Goal: Transaction & Acquisition: Purchase product/service

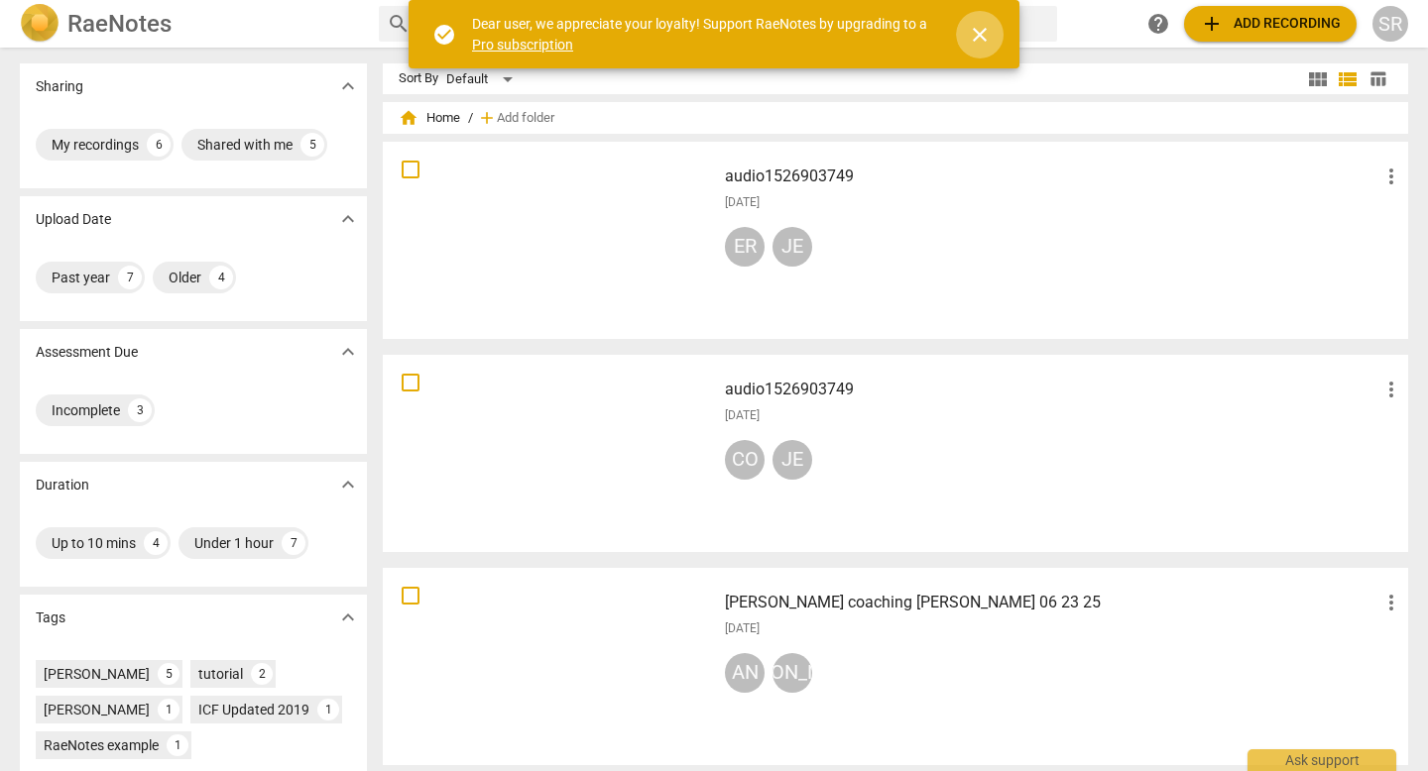
click at [984, 27] on span "close" at bounding box center [980, 35] width 24 height 24
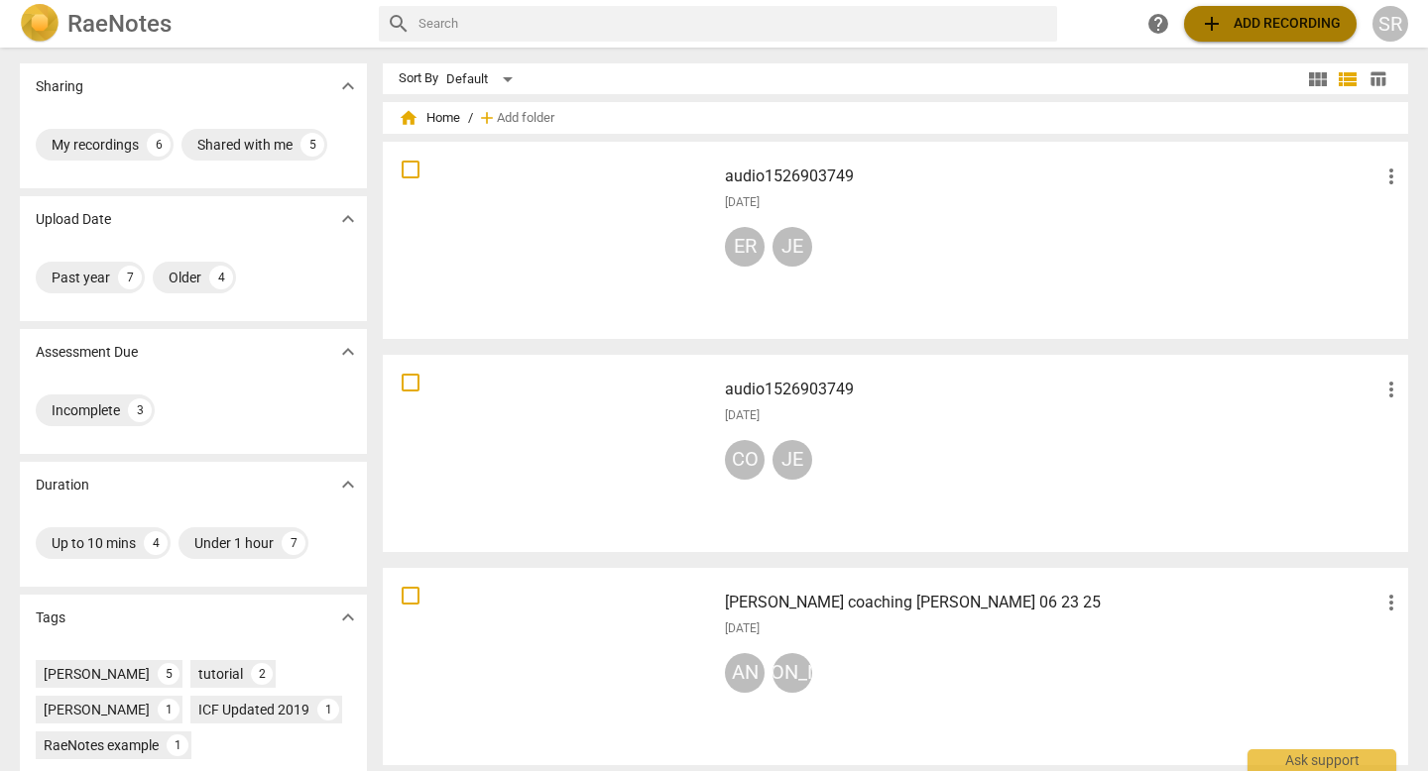
click at [1270, 21] on span "add Add recording" at bounding box center [1270, 24] width 141 height 24
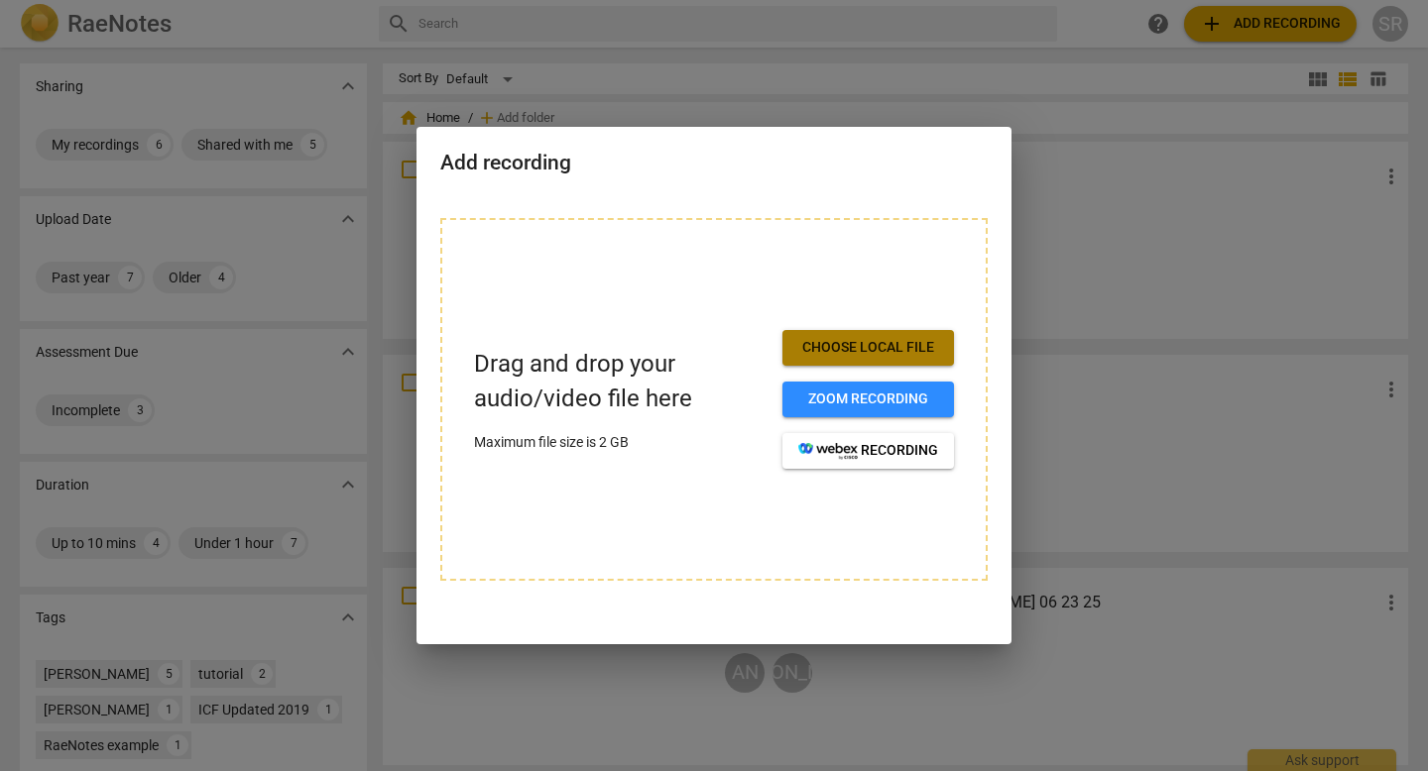
click at [869, 339] on span "Choose local file" at bounding box center [868, 348] width 140 height 20
click at [873, 340] on span "Choose local file" at bounding box center [868, 348] width 140 height 20
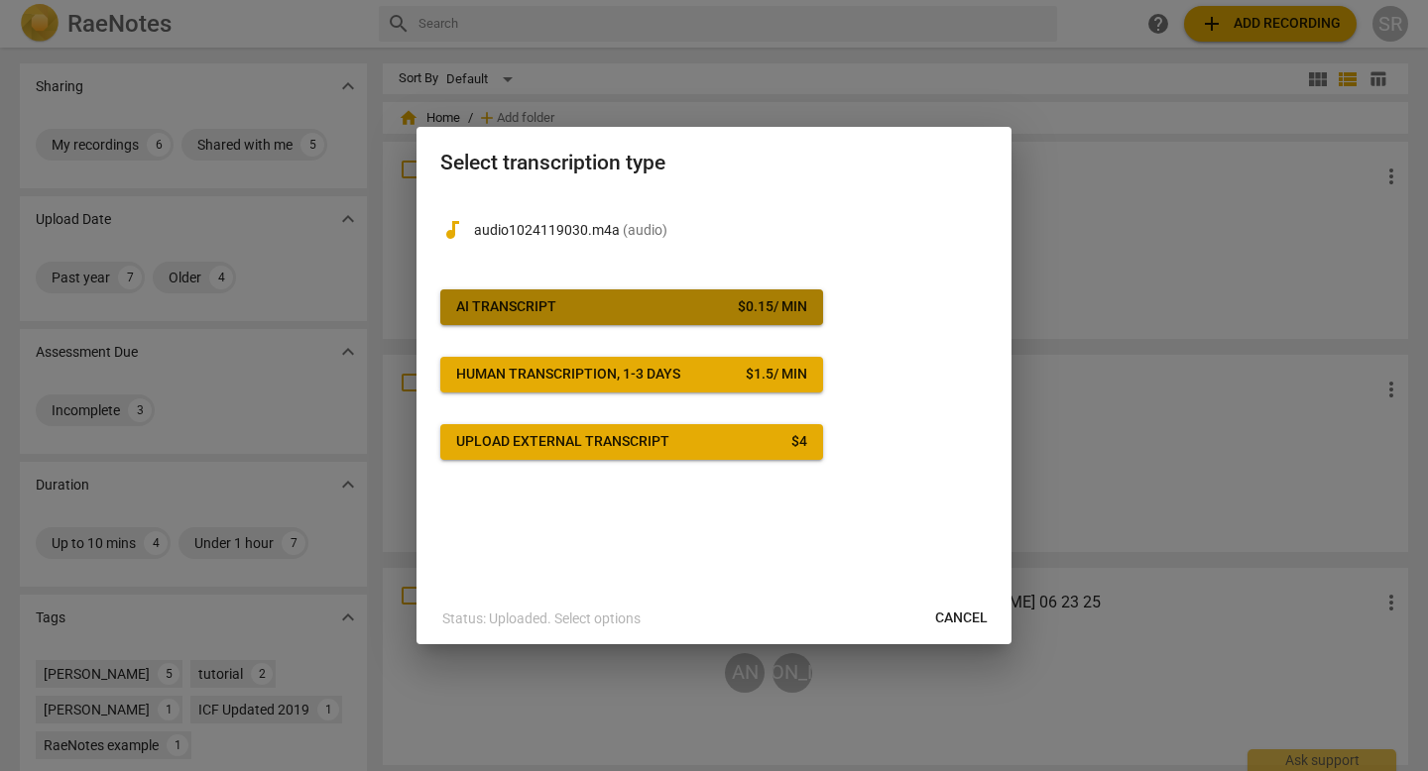
click at [526, 304] on div "AI Transcript" at bounding box center [506, 307] width 100 height 20
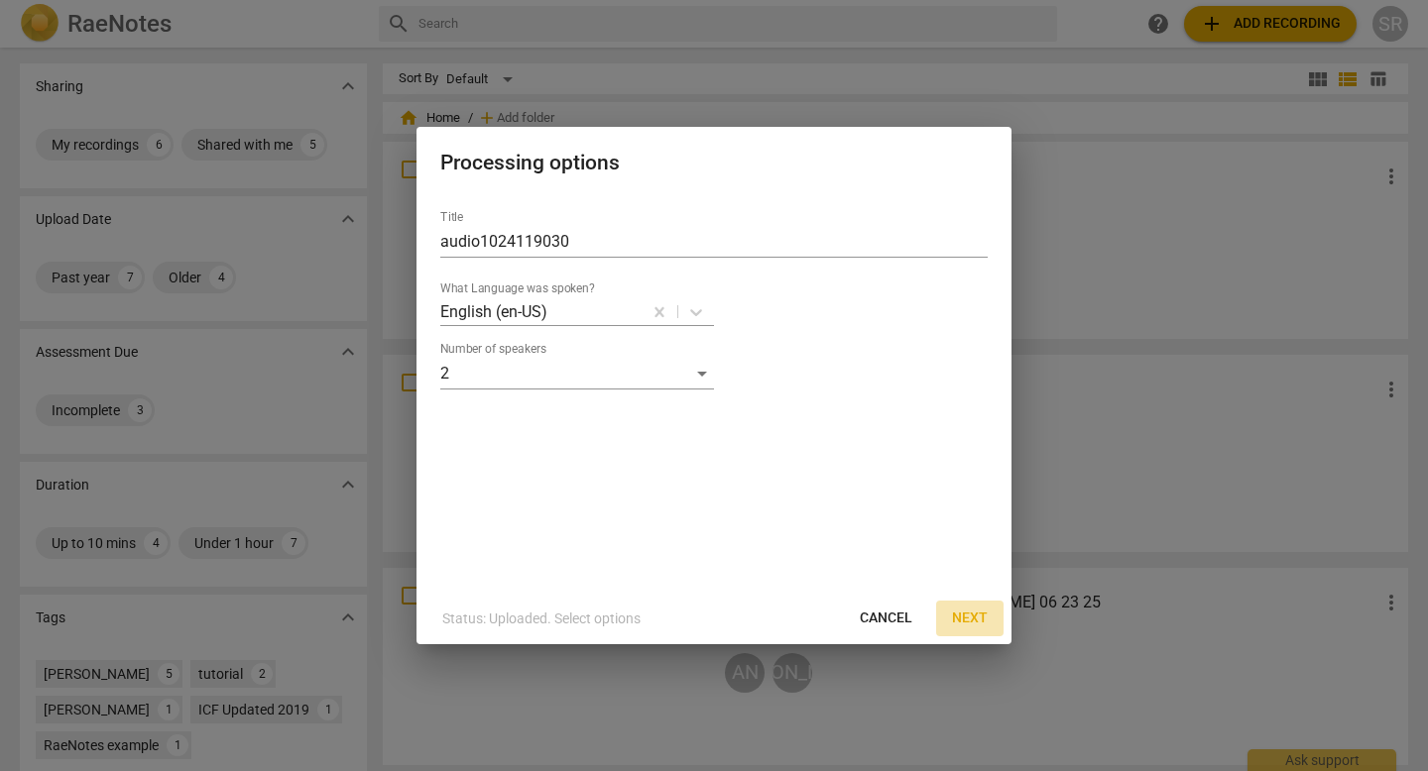
click at [973, 611] on span "Next" at bounding box center [970, 619] width 36 height 20
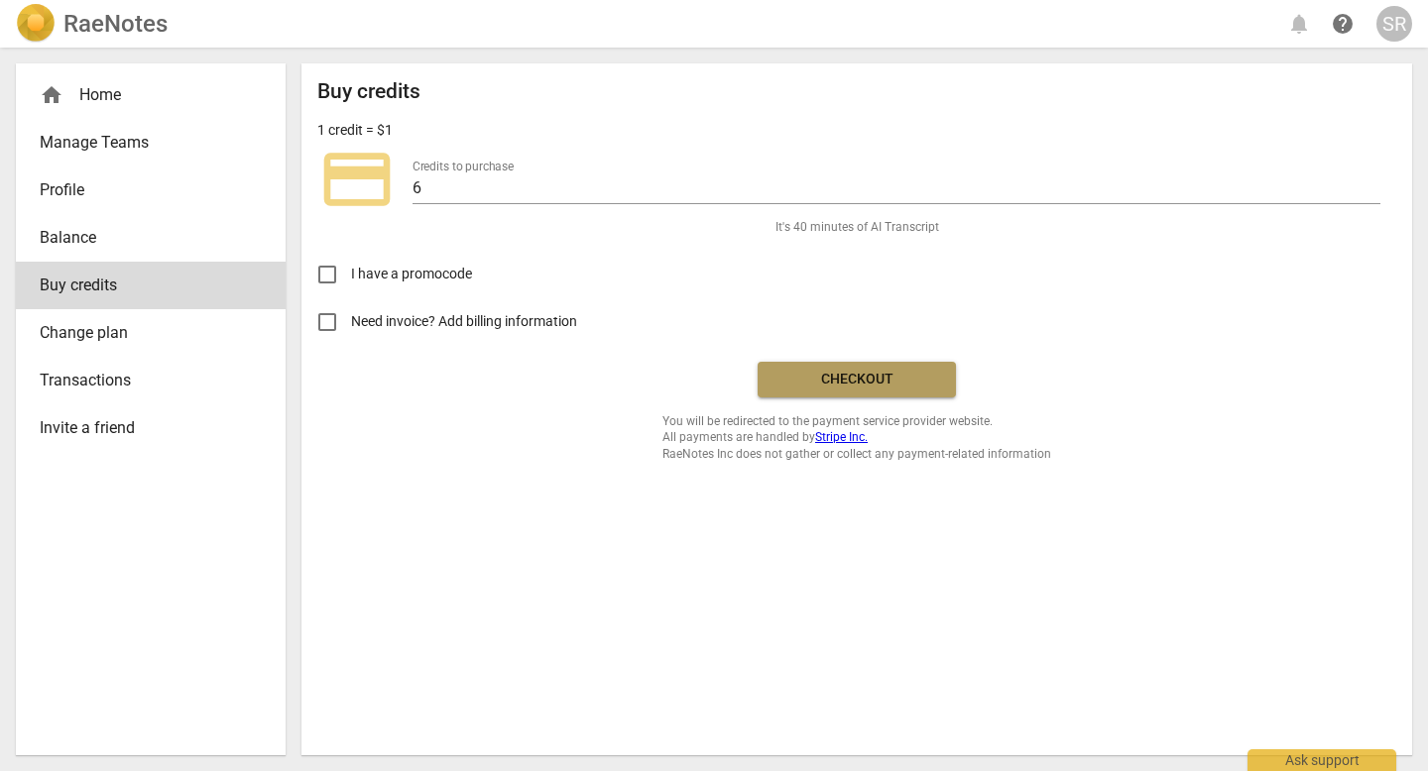
click at [843, 372] on span "Checkout" at bounding box center [856, 380] width 167 height 20
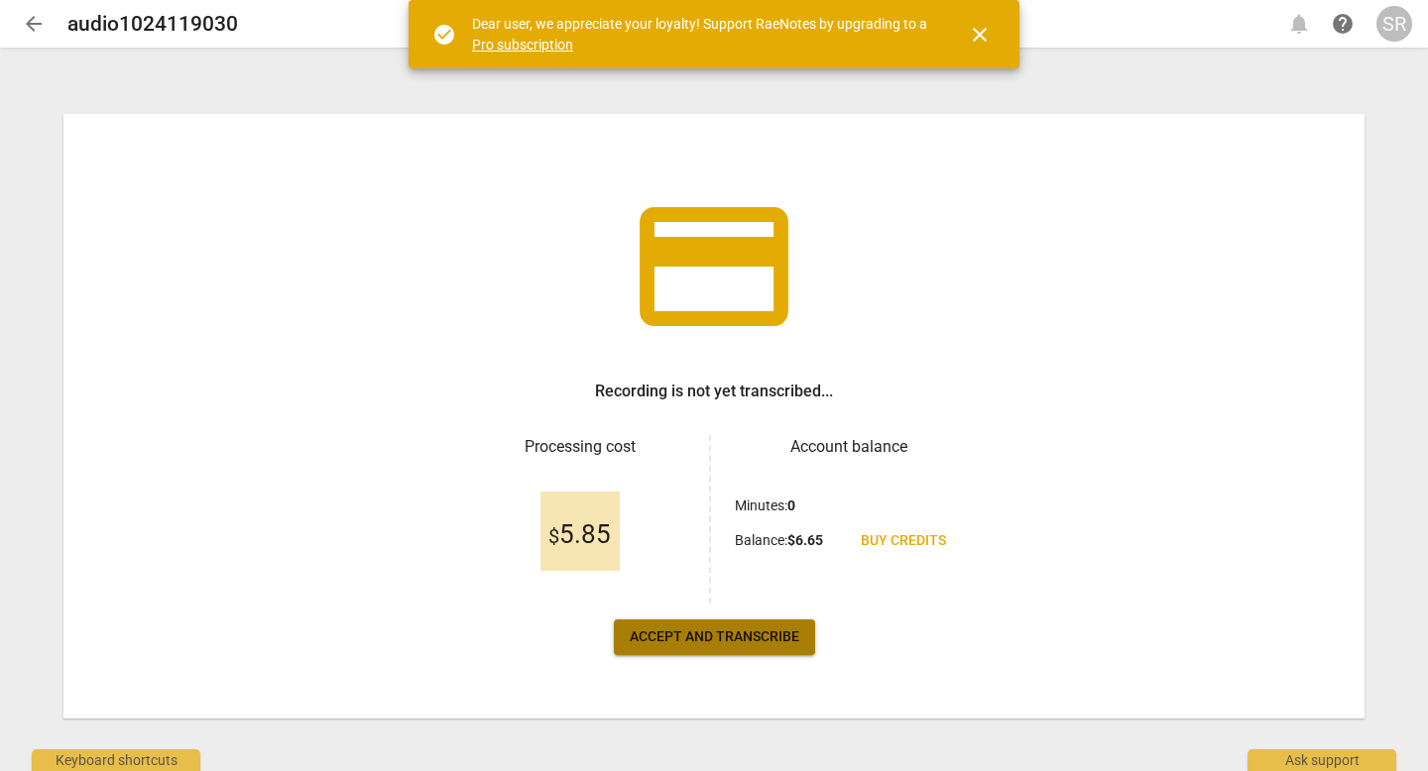
click at [729, 636] on span "Accept and transcribe" at bounding box center [715, 638] width 170 height 20
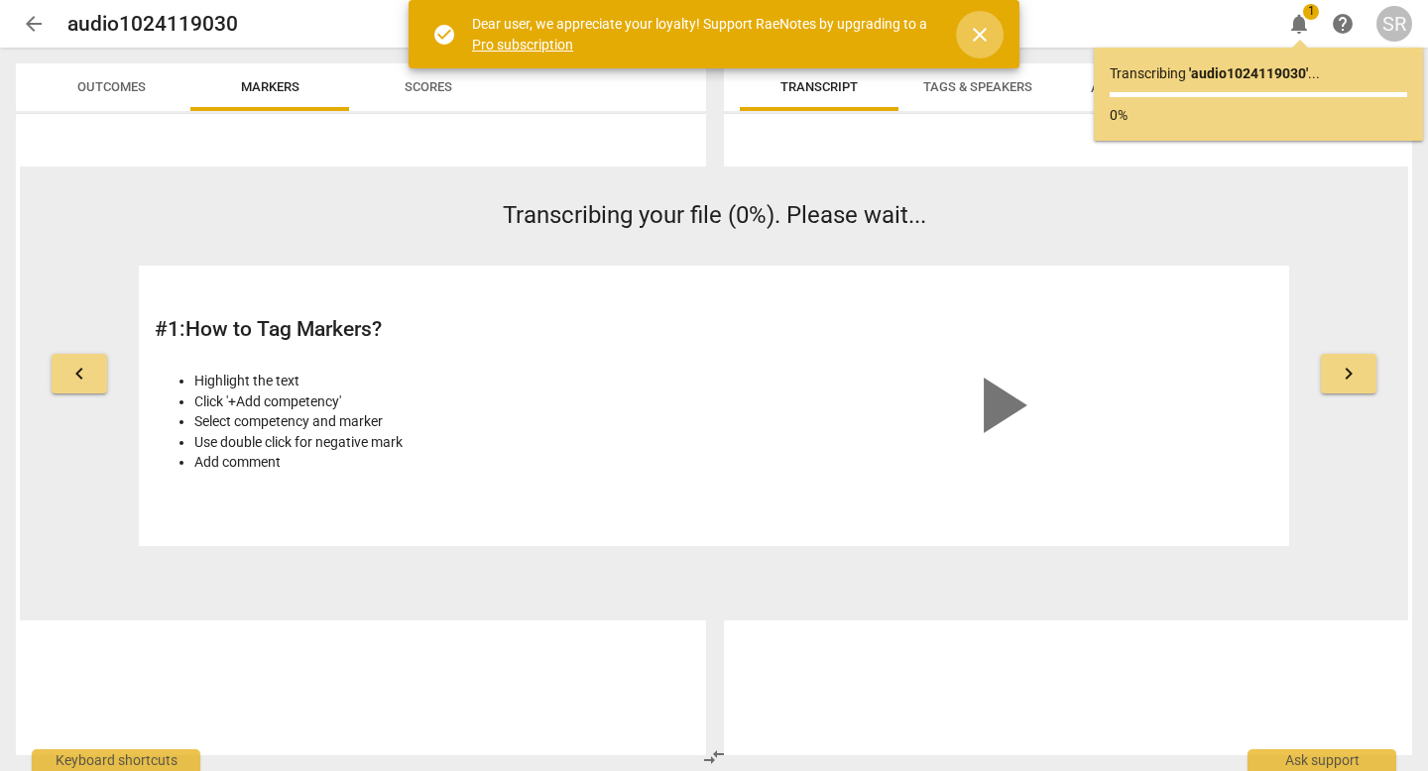
click at [978, 32] on span "close" at bounding box center [980, 35] width 24 height 24
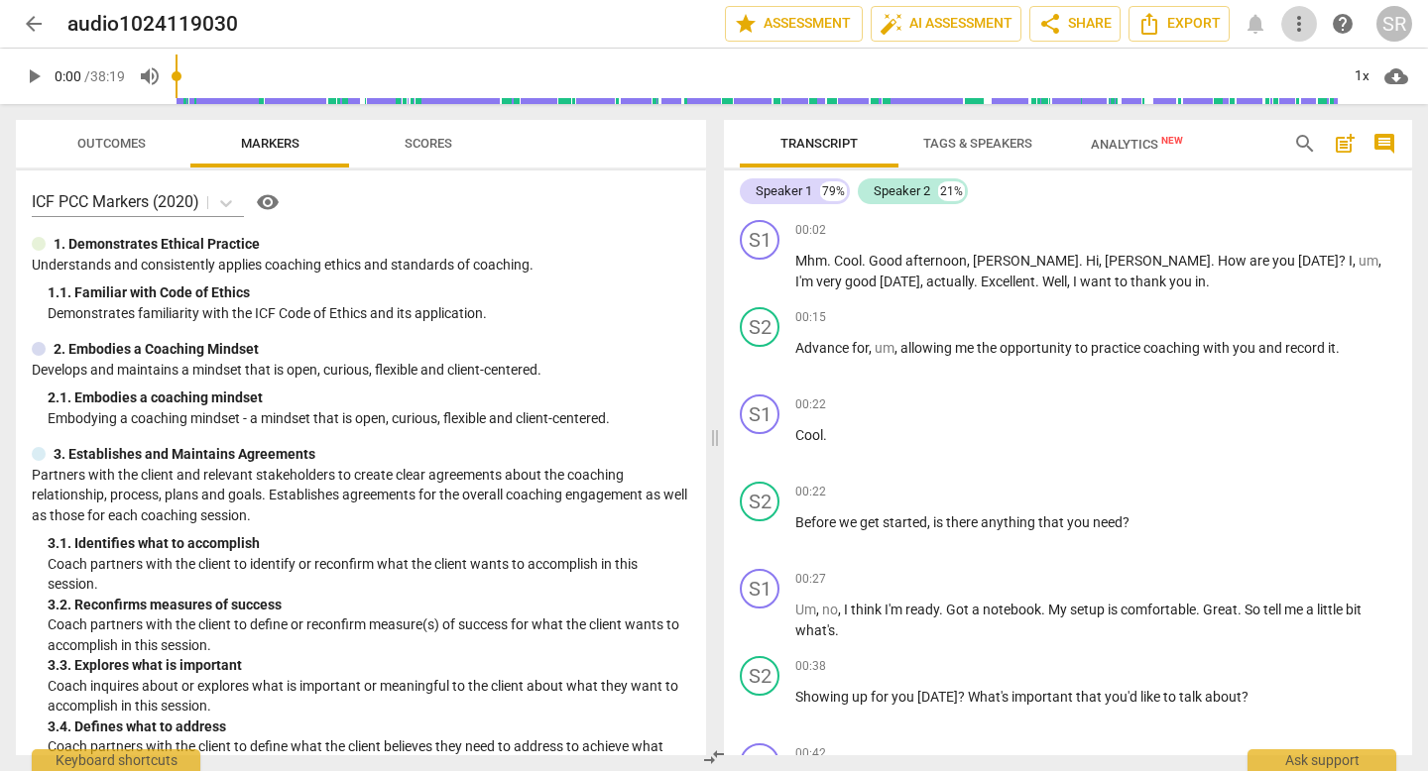
click at [1299, 19] on span "more_vert" at bounding box center [1299, 24] width 24 height 24
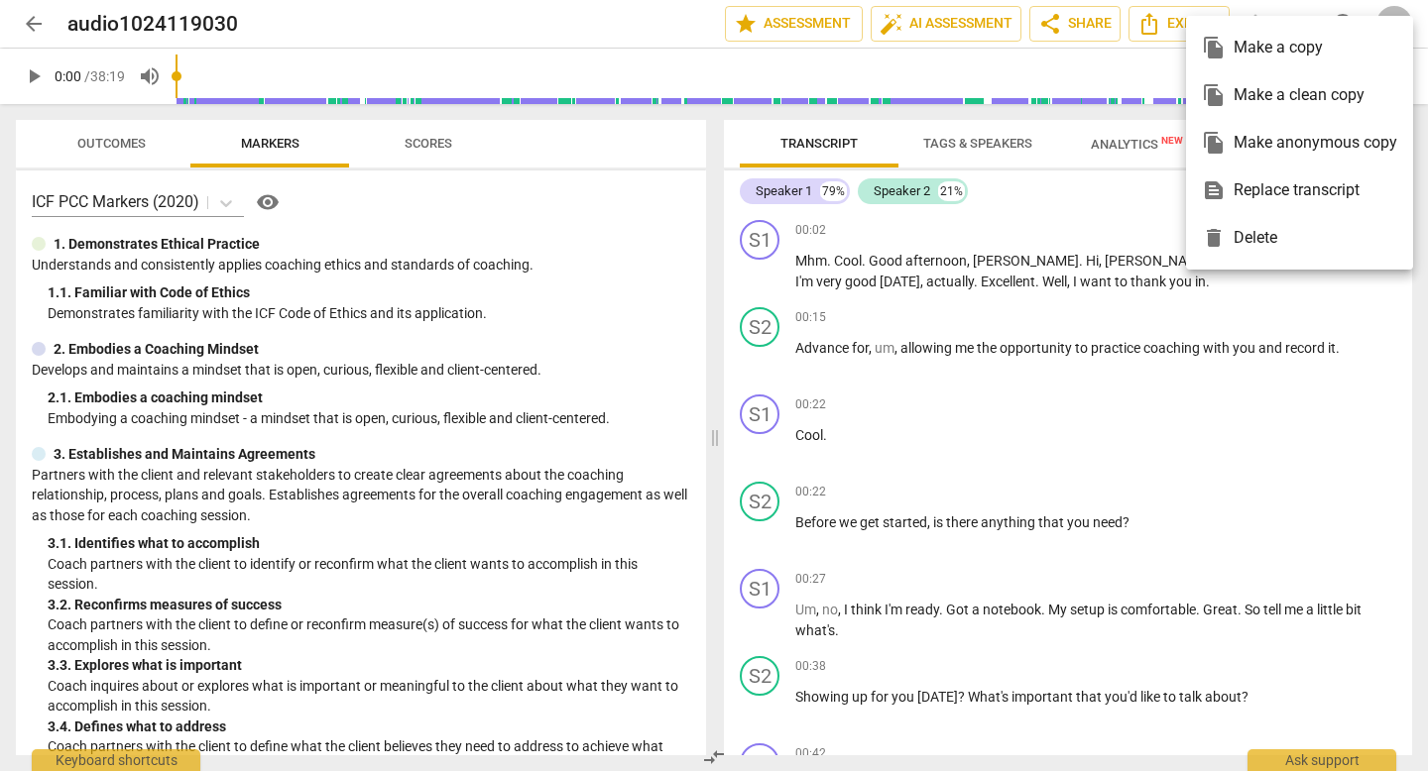
click at [613, 10] on div at bounding box center [714, 385] width 1428 height 771
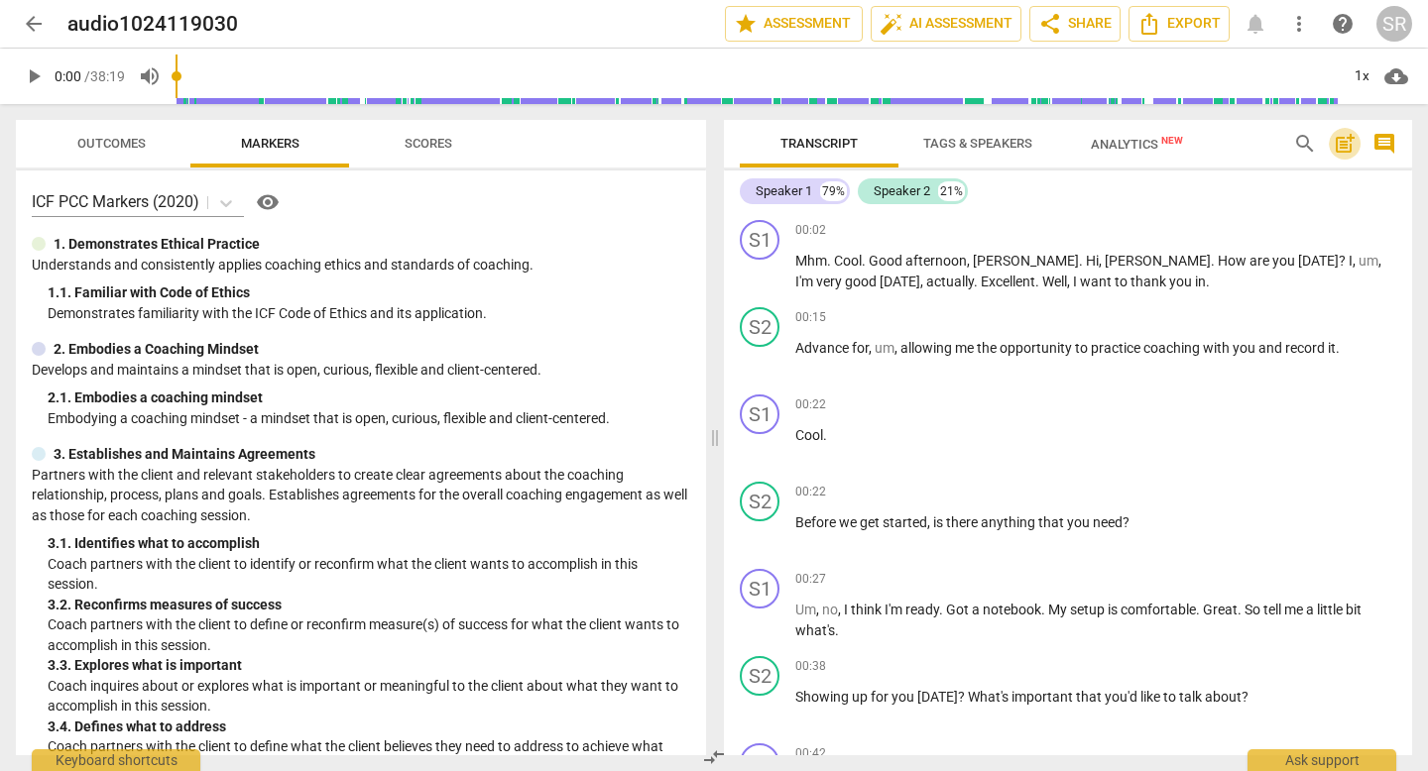
click at [1342, 138] on span "post_add" at bounding box center [1345, 144] width 24 height 24
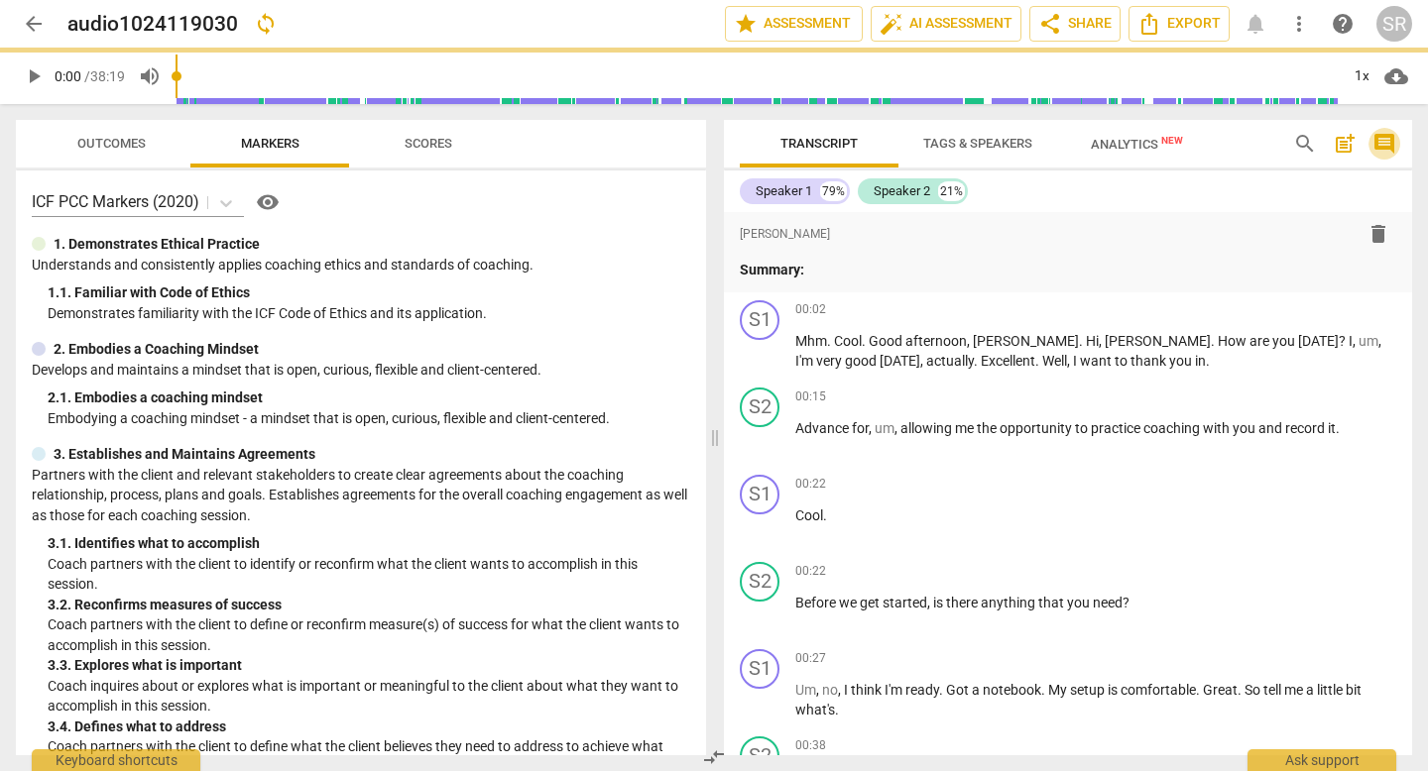
click at [1386, 137] on span "comment" at bounding box center [1384, 144] width 24 height 24
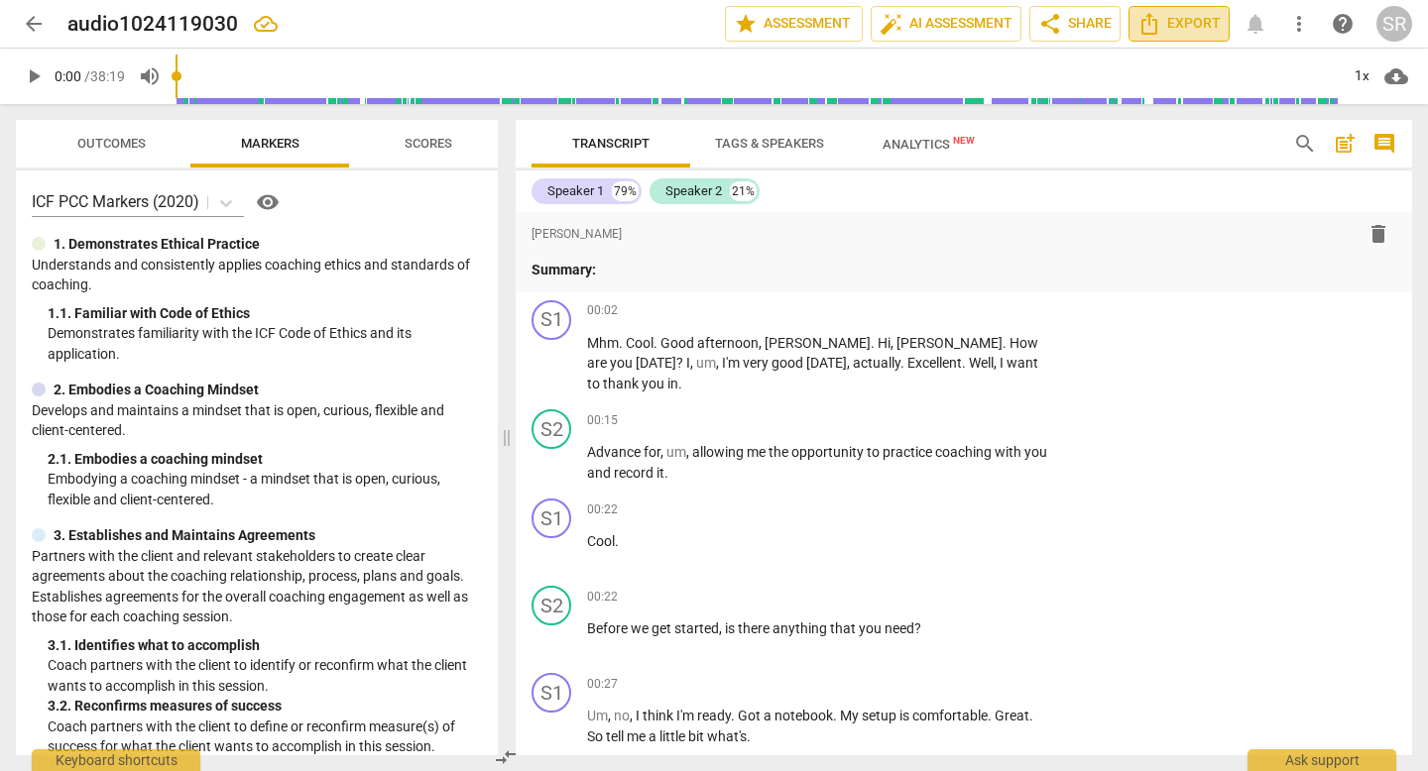
click at [1183, 19] on span "Export" at bounding box center [1178, 24] width 83 height 24
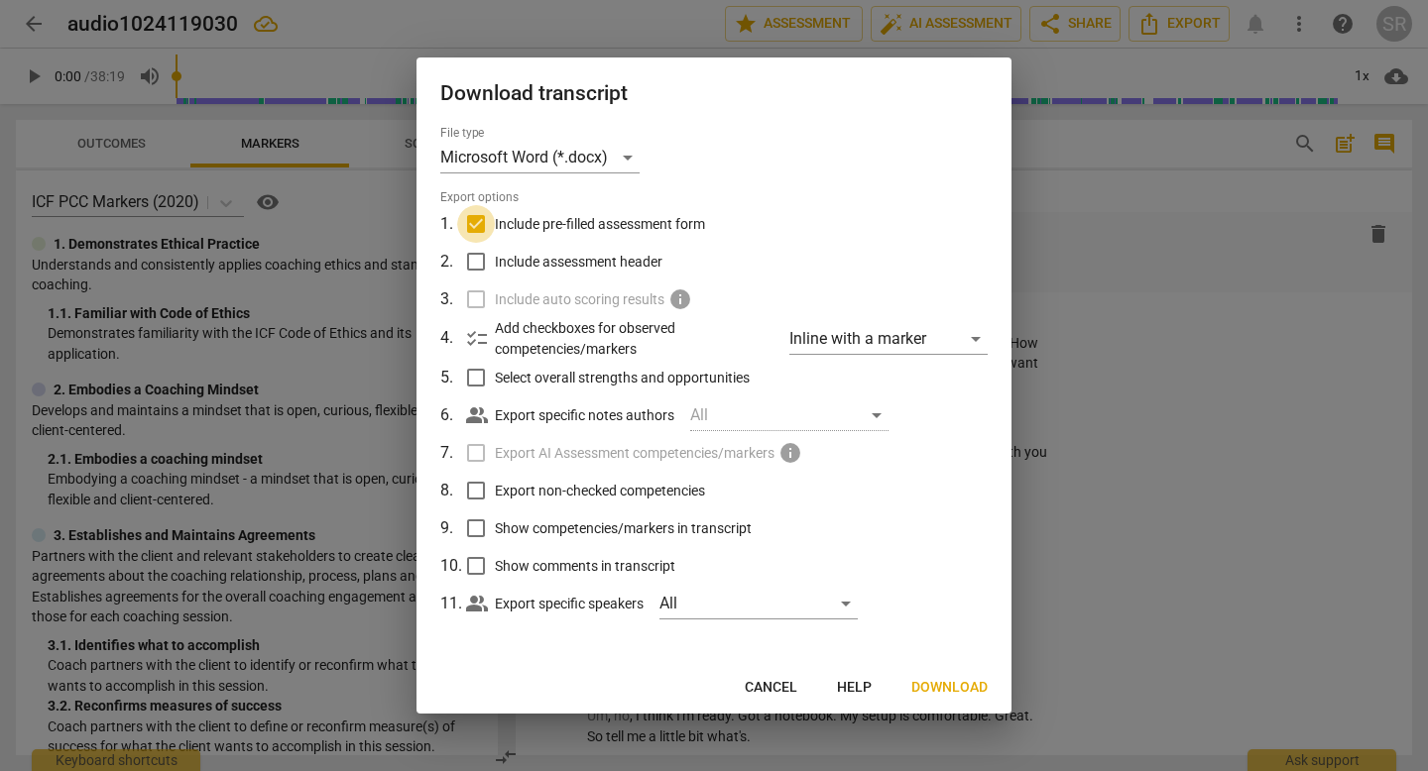
click at [479, 221] on input "Include pre-filled assessment form" at bounding box center [476, 224] width 38 height 38
checkbox input "false"
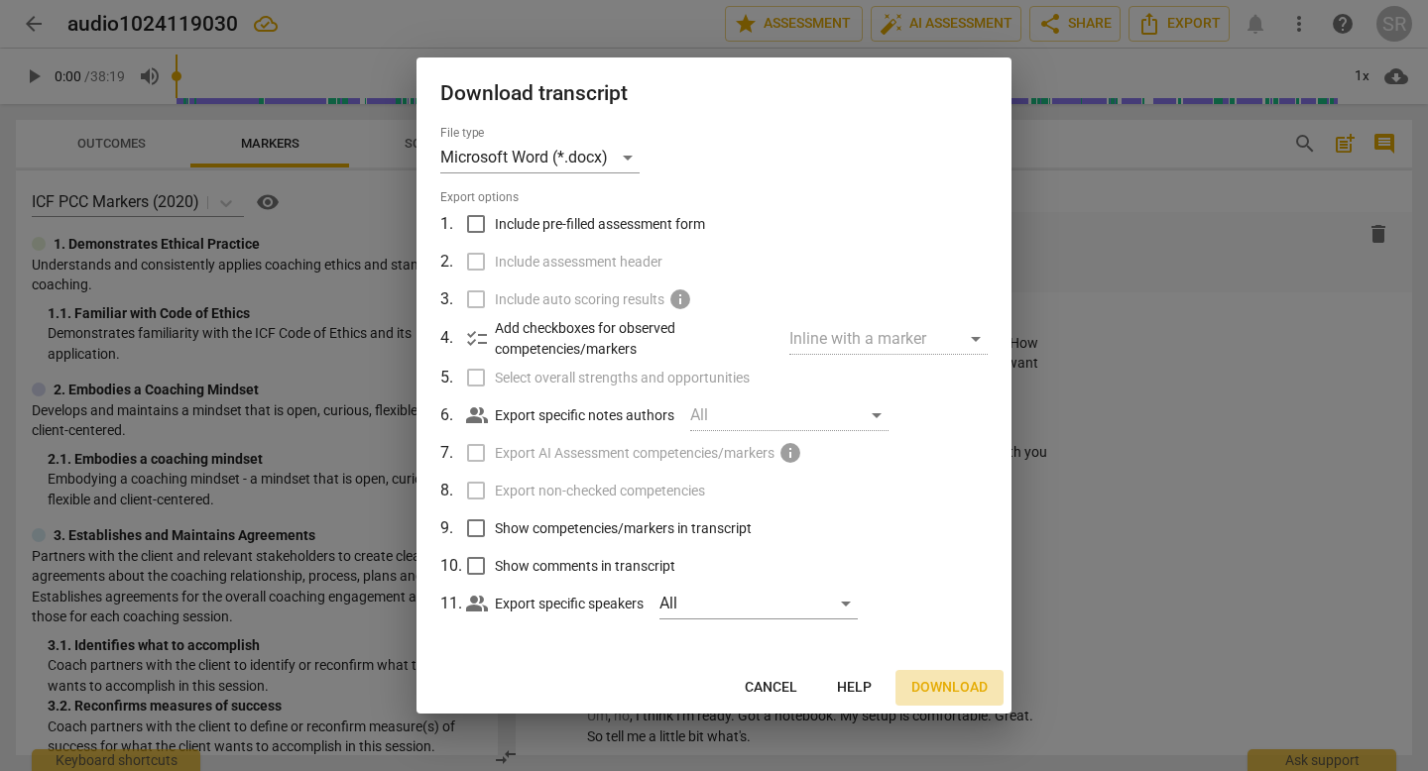
click at [958, 685] on span "Download" at bounding box center [949, 688] width 76 height 20
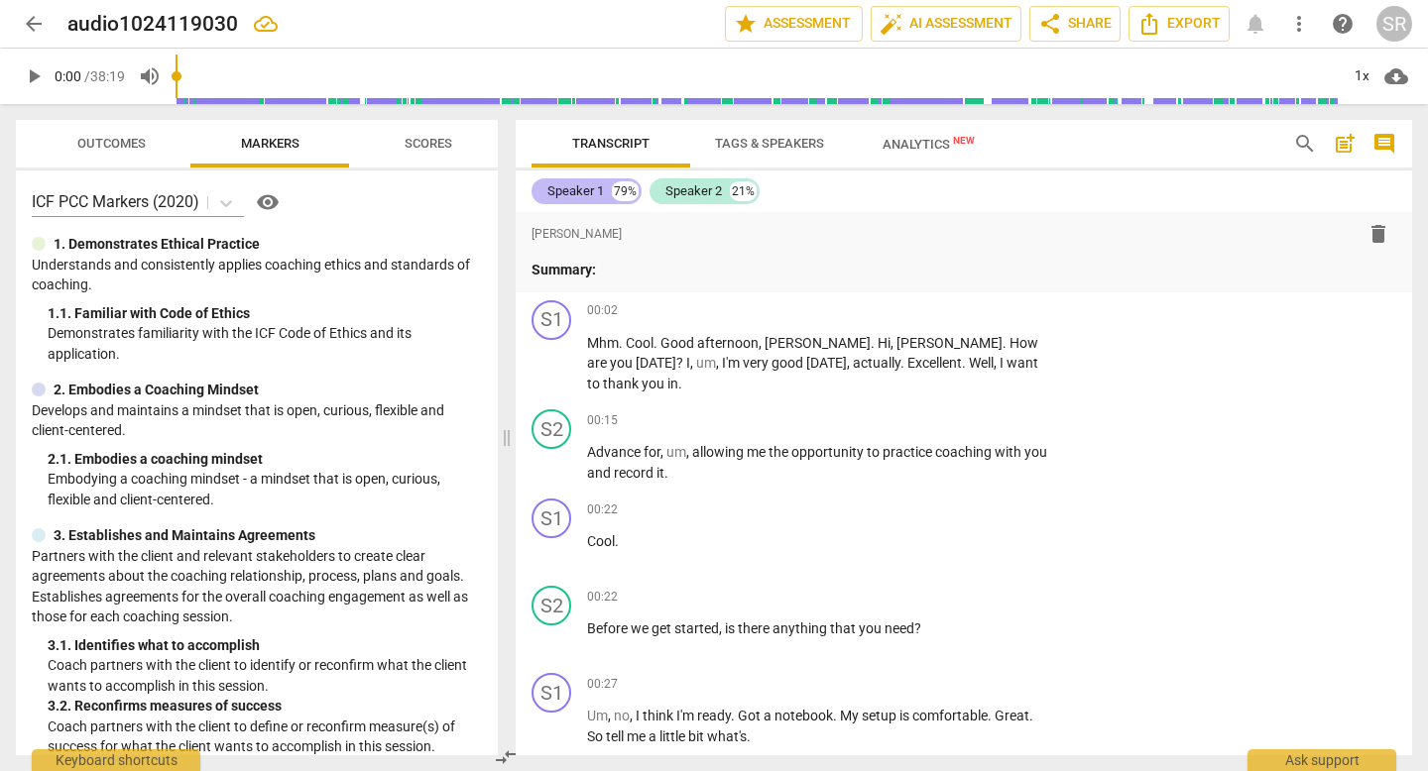
click at [581, 187] on div "Speaker 1" at bounding box center [575, 191] width 57 height 20
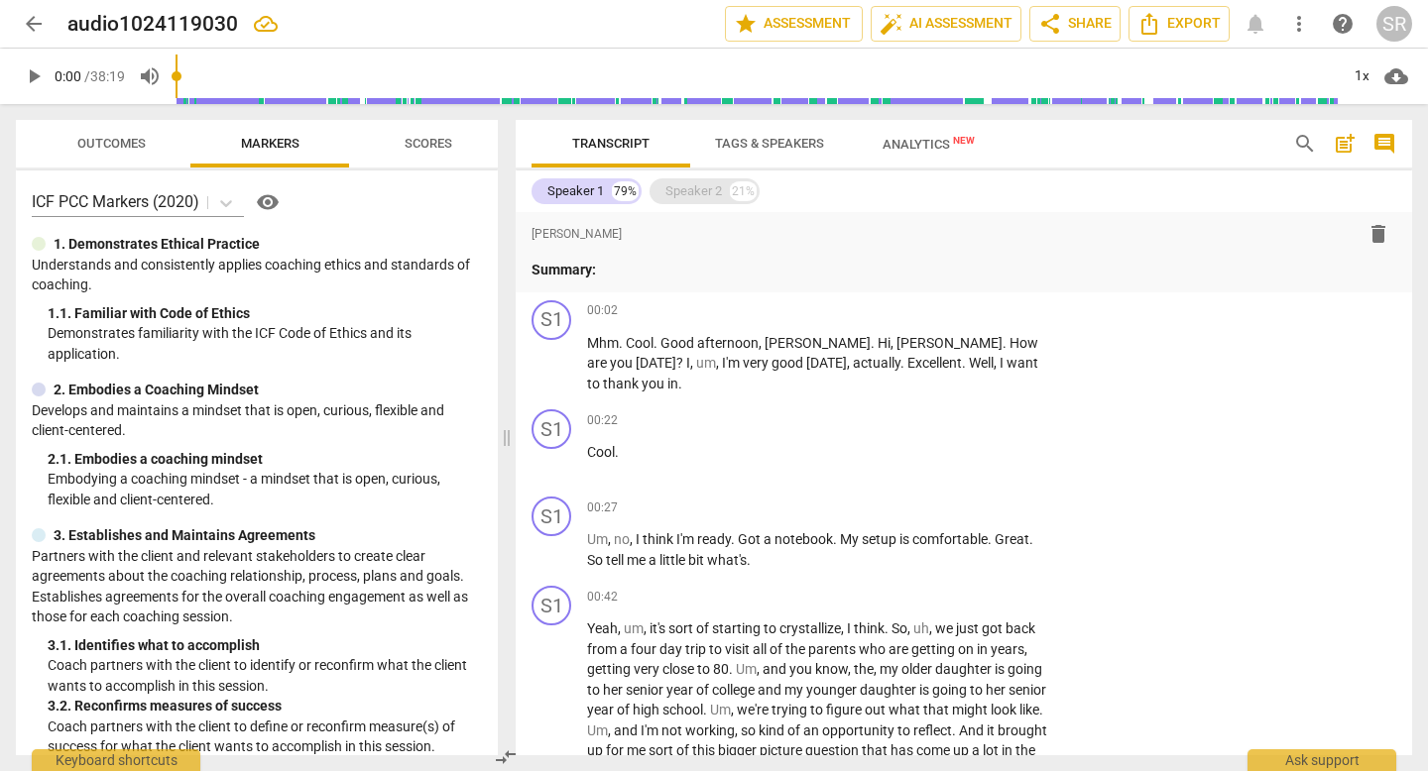
click at [699, 188] on div "Speaker 2" at bounding box center [693, 191] width 57 height 20
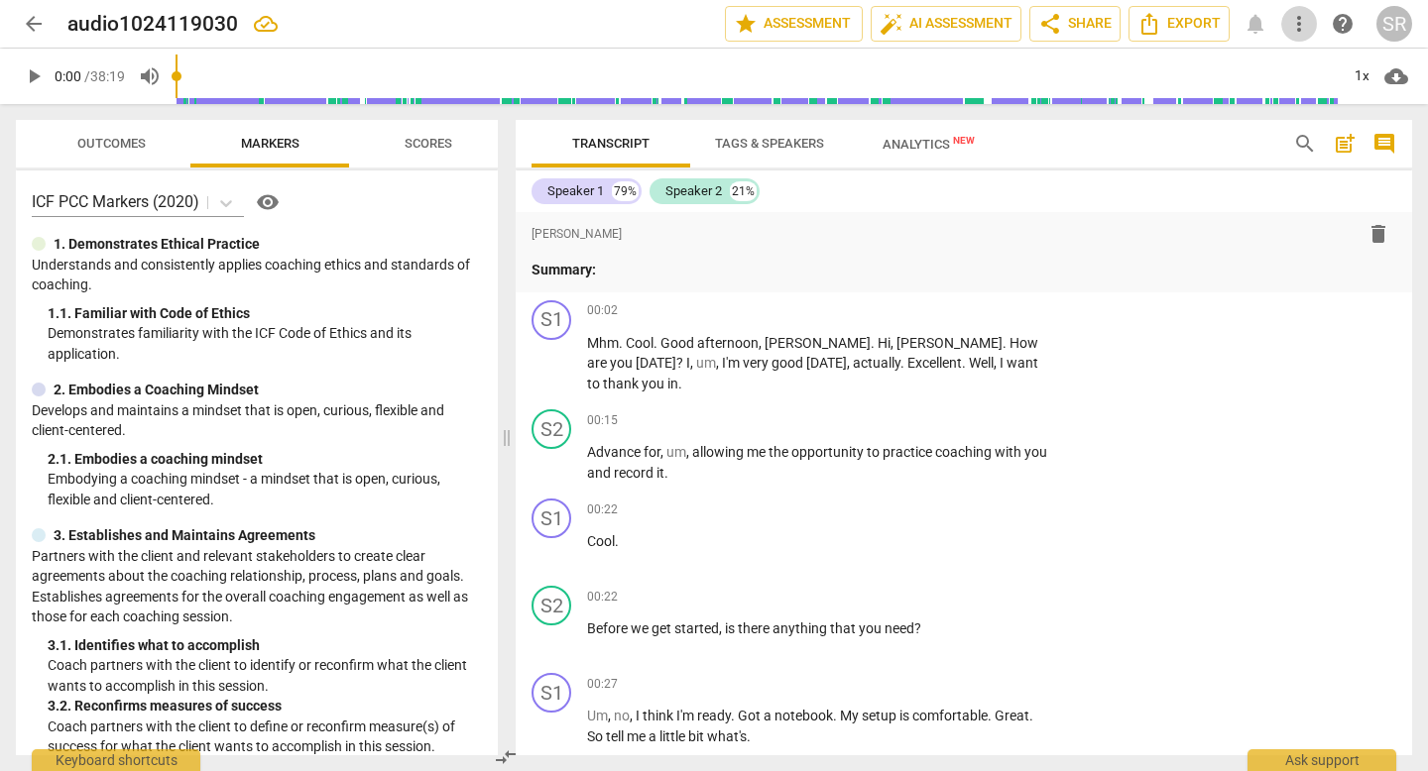
click at [1299, 24] on span "more_vert" at bounding box center [1299, 24] width 24 height 24
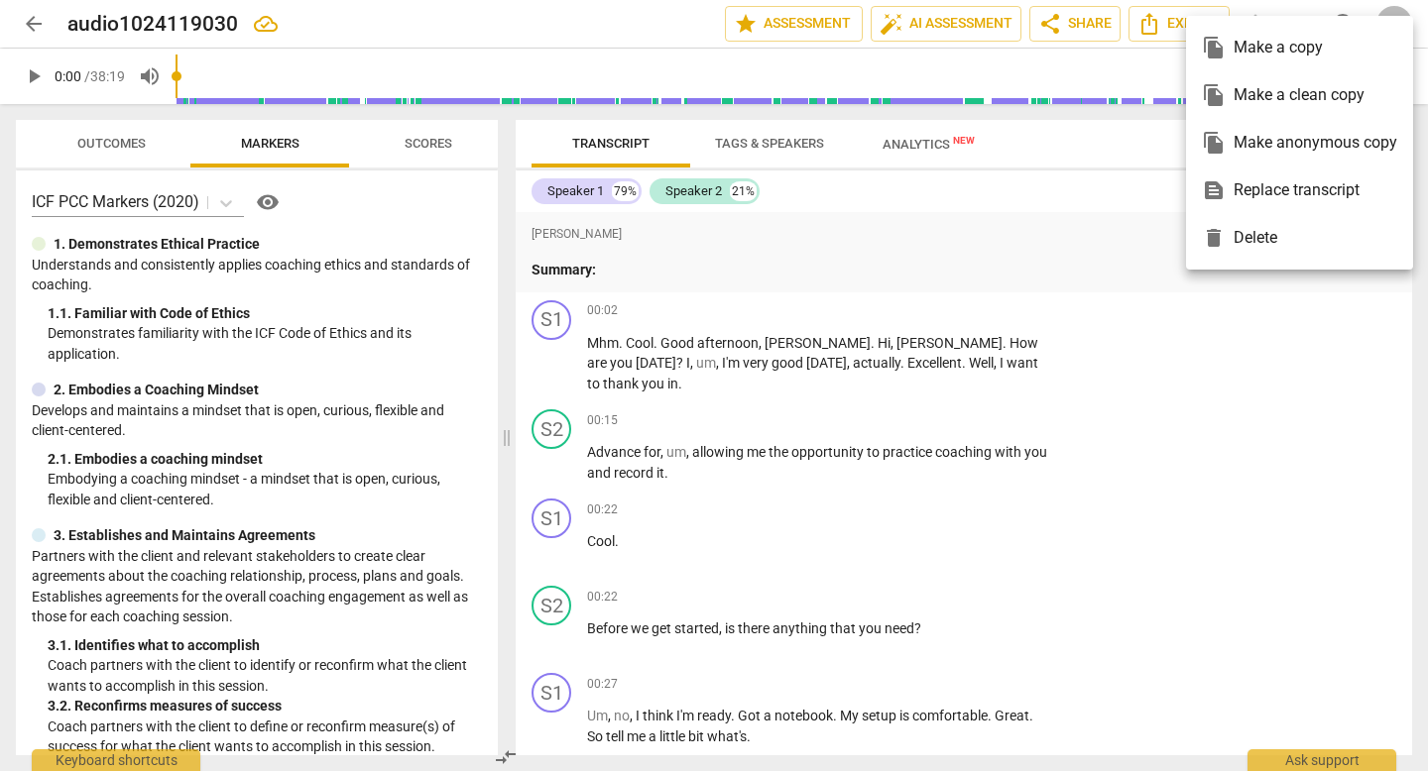
click at [1210, 368] on div at bounding box center [714, 385] width 1428 height 771
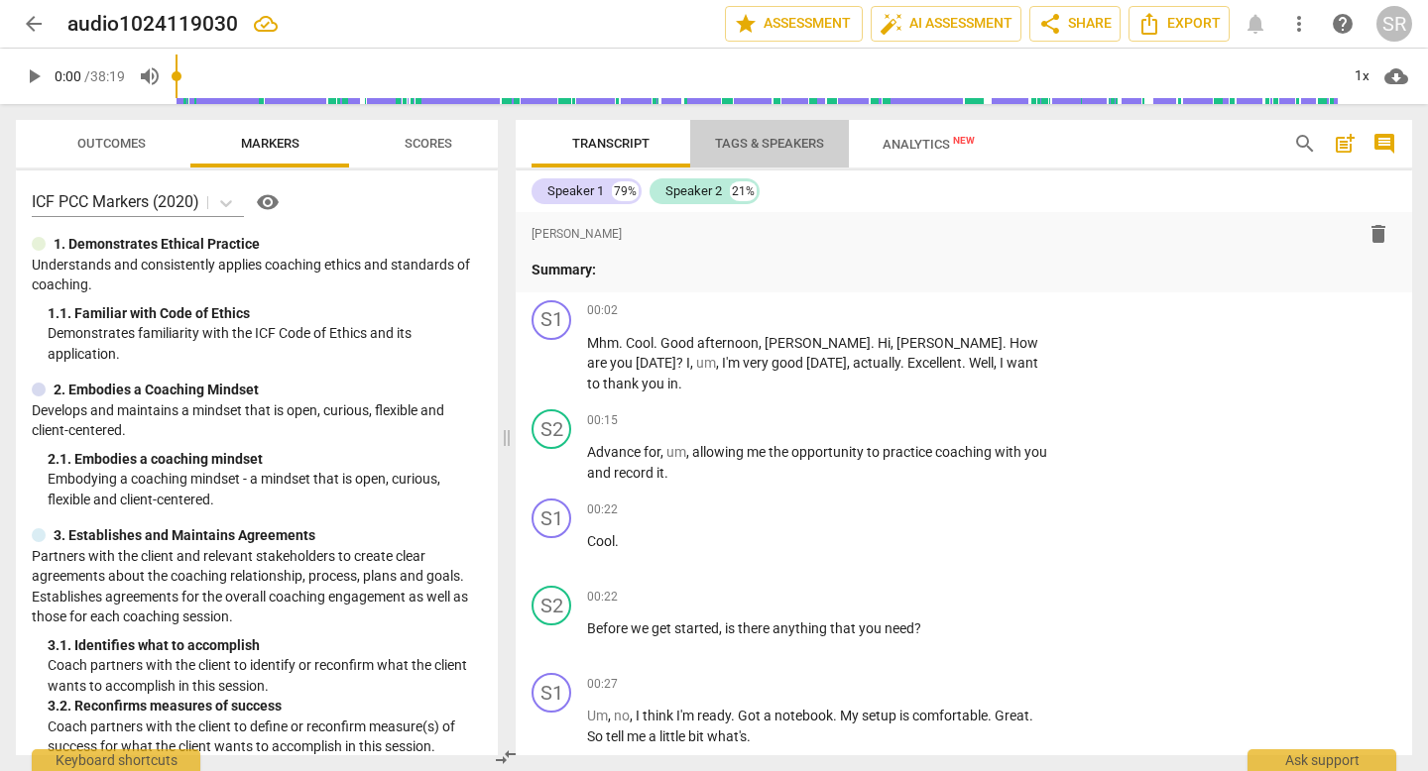
click at [798, 142] on span "Tags & Speakers" at bounding box center [769, 143] width 109 height 15
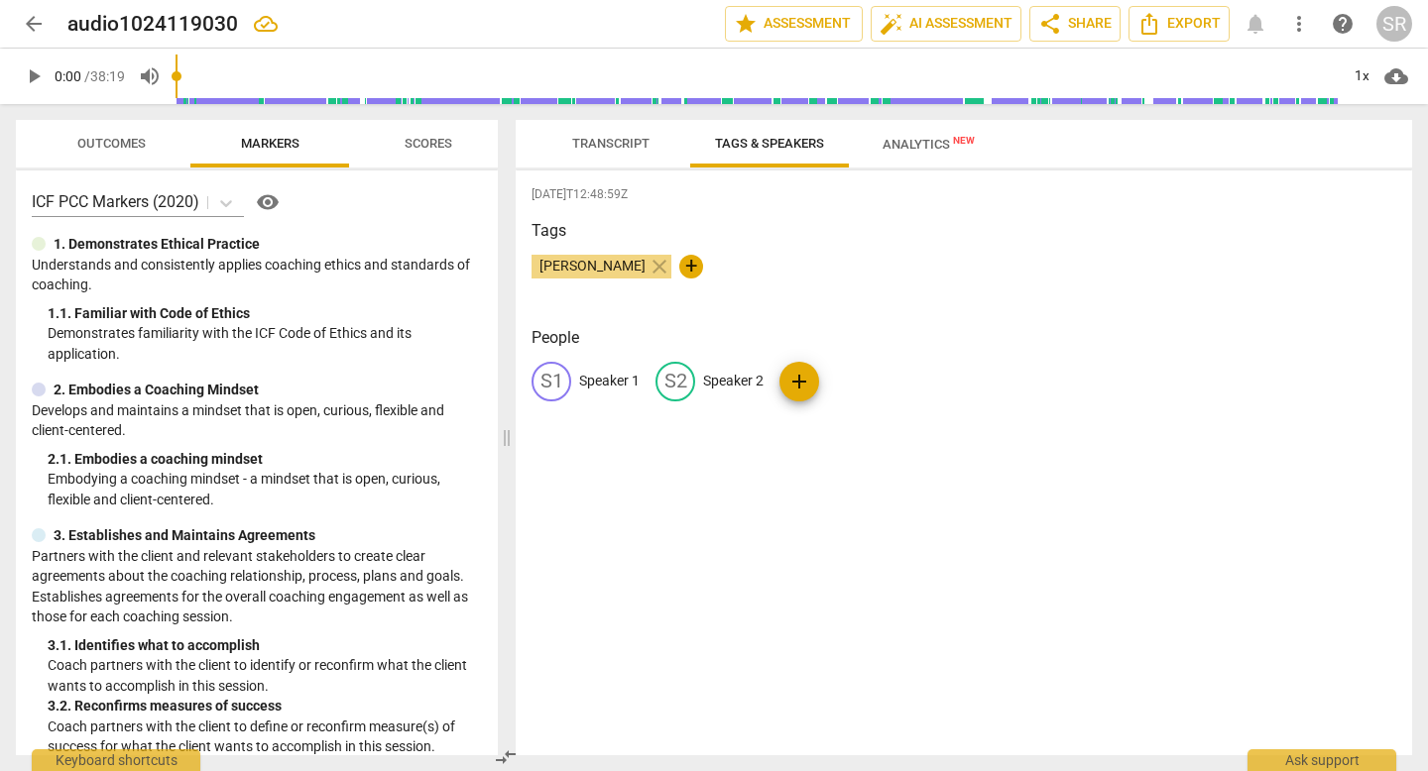
click at [601, 378] on p "Speaker 1" at bounding box center [609, 381] width 60 height 21
type input "Amy"
click at [856, 377] on p "Speaker 2" at bounding box center [862, 381] width 60 height 21
type input "Carrie"
click at [1081, 376] on div "AM Amy edit Carrie delete add" at bounding box center [964, 390] width 865 height 56
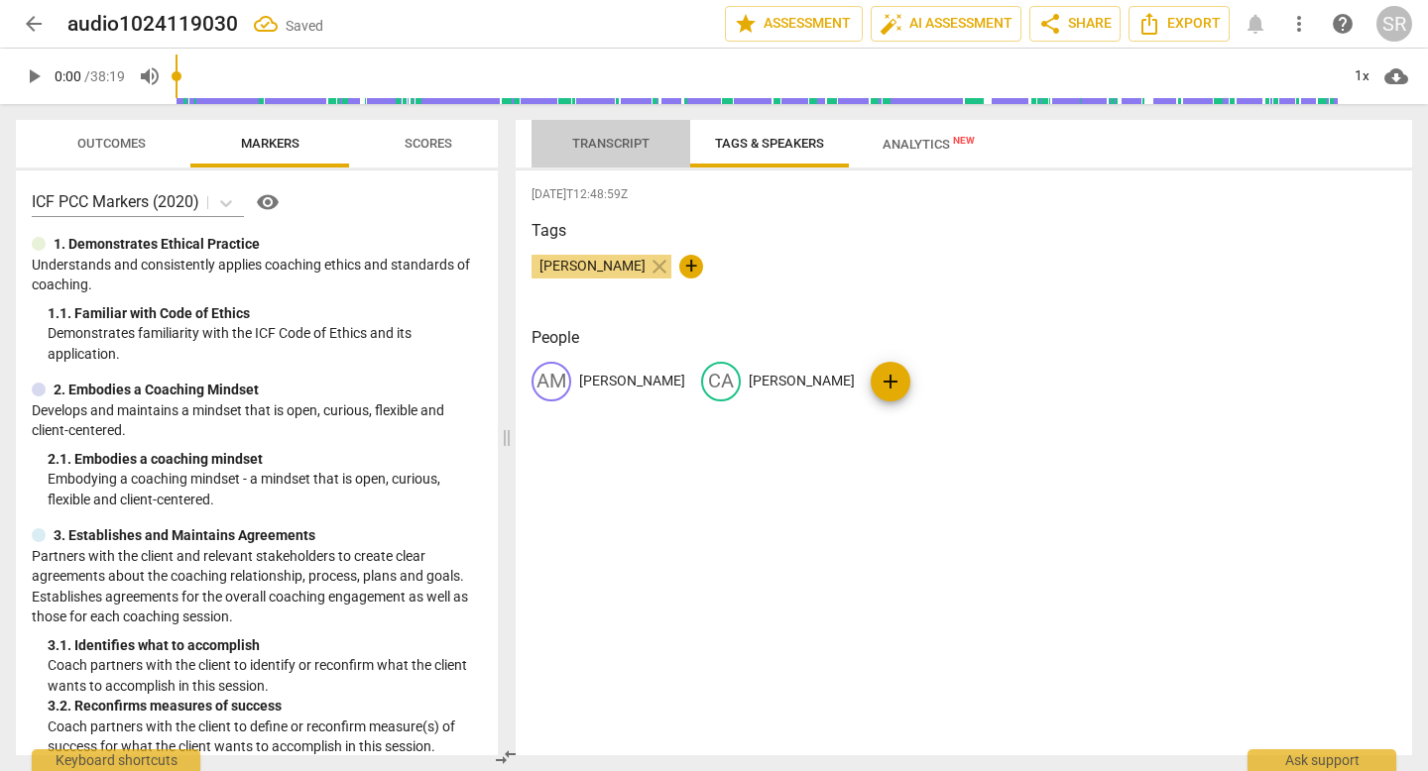
click at [602, 143] on span "Transcript" at bounding box center [610, 143] width 77 height 15
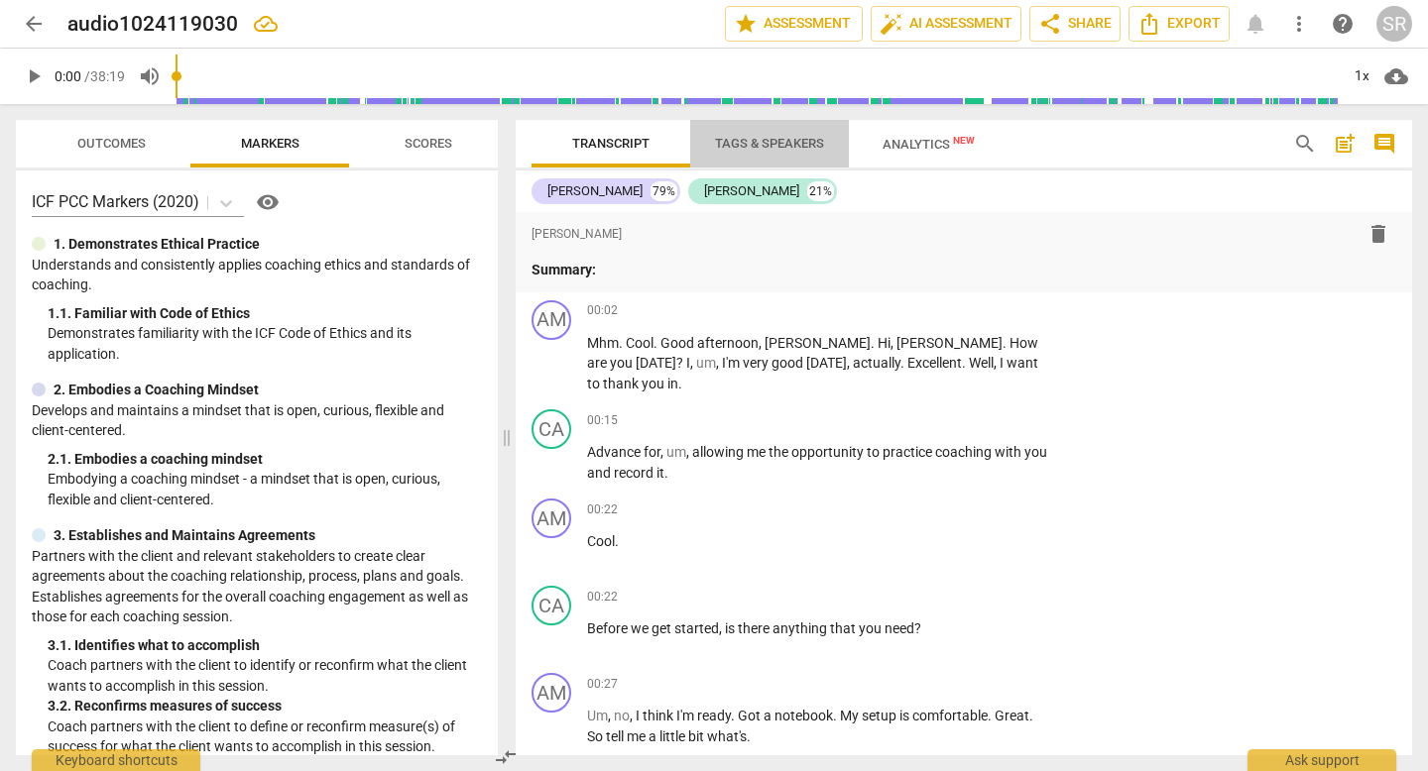
click at [745, 140] on span "Tags & Speakers" at bounding box center [769, 143] width 109 height 15
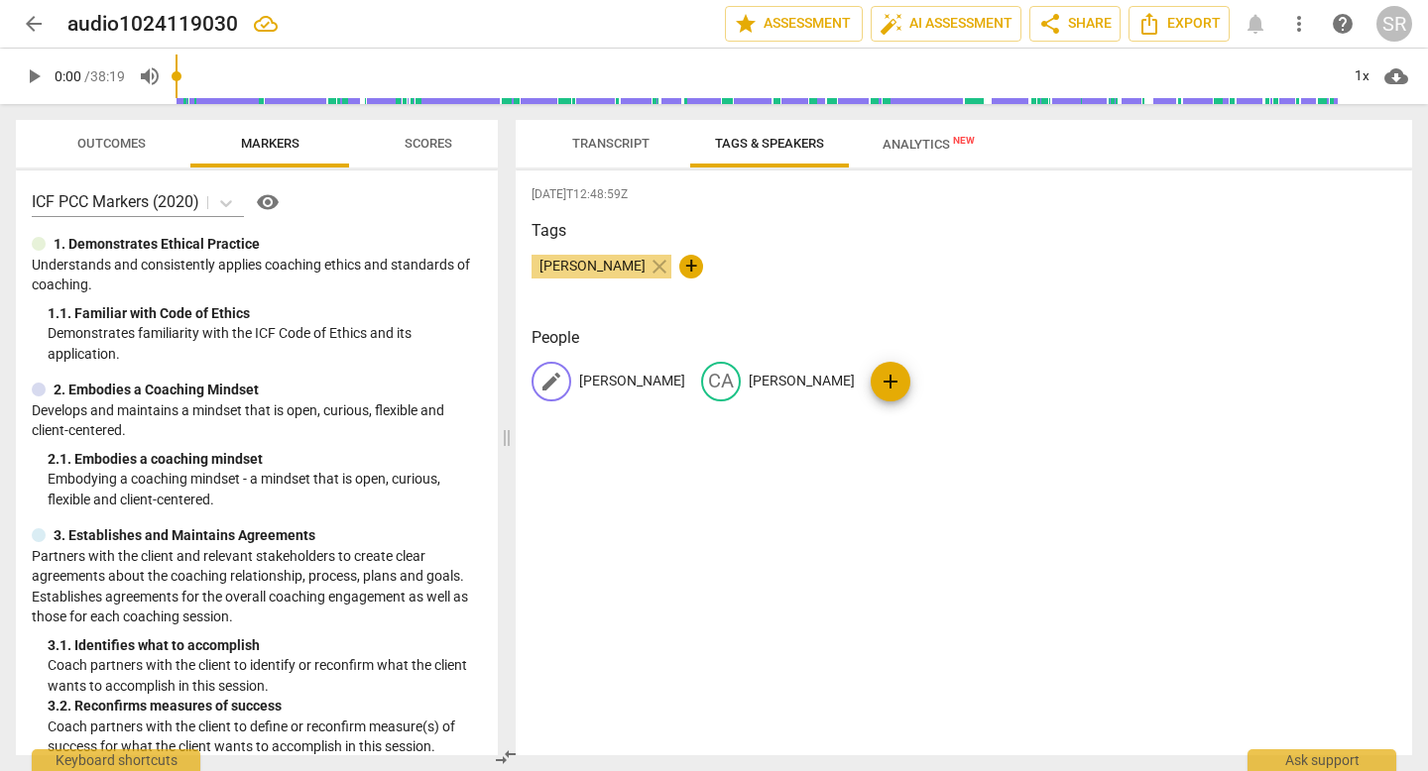
click at [549, 377] on span "edit" at bounding box center [551, 382] width 24 height 24
drag, startPoint x: 619, startPoint y: 376, endPoint x: 580, endPoint y: 379, distance: 38.8
click at [580, 379] on input "Amy" at bounding box center [658, 382] width 159 height 32
type input "Carrie"
click at [832, 377] on p "Carrie" at bounding box center [885, 381] width 106 height 21
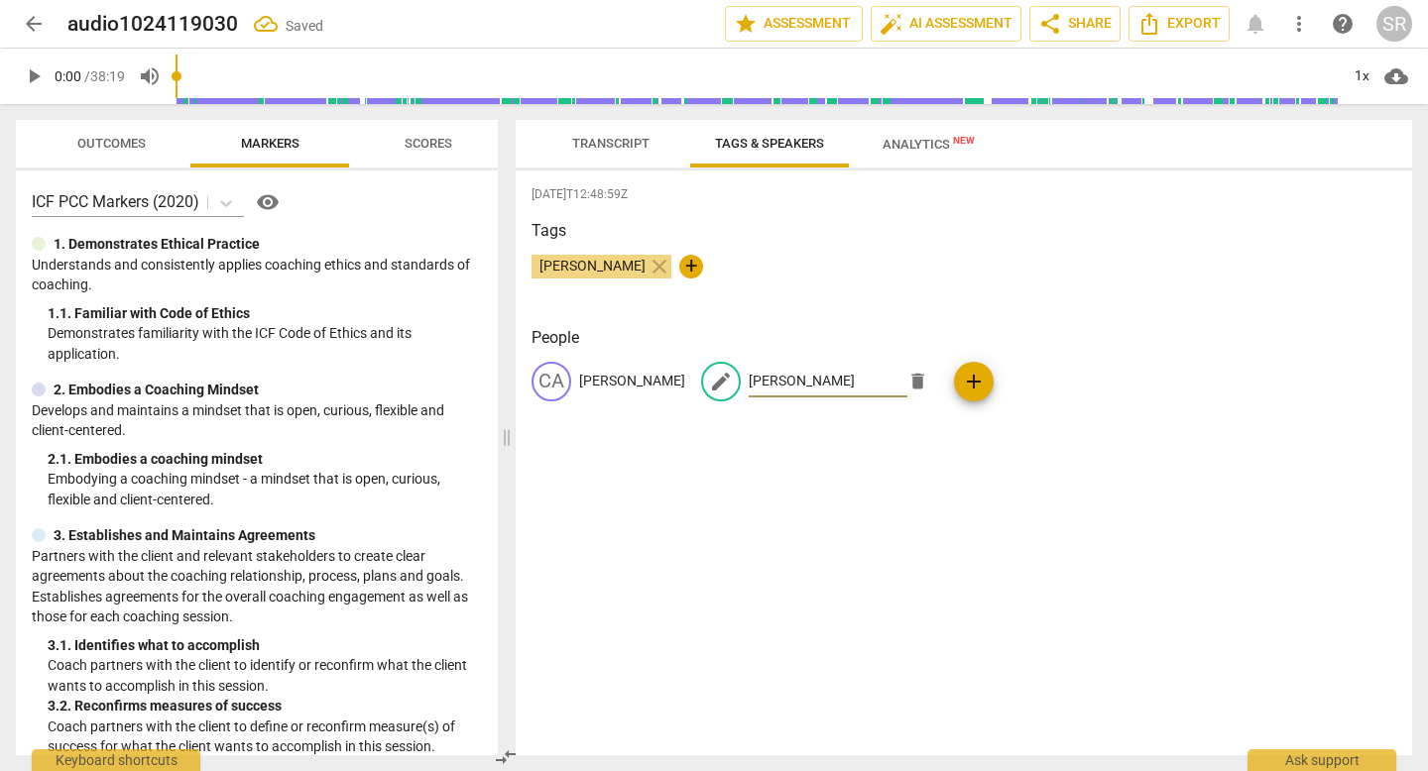
type input "Amy"
click at [834, 501] on div "2025-08-13T12:48:59Z Tags Sarah Roberts close + People CA Carrie edit Amy delet…" at bounding box center [964, 463] width 896 height 585
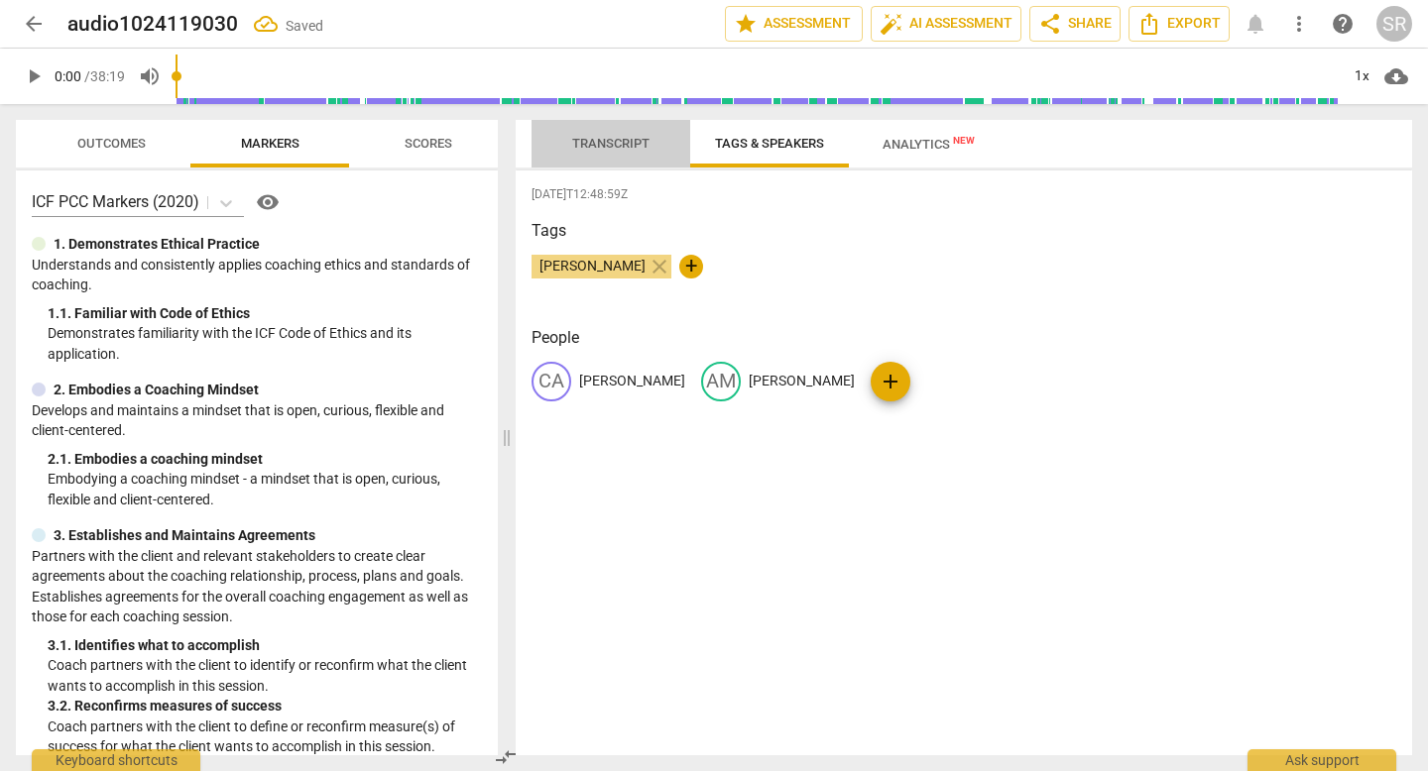
click at [625, 145] on span "Transcript" at bounding box center [610, 143] width 77 height 15
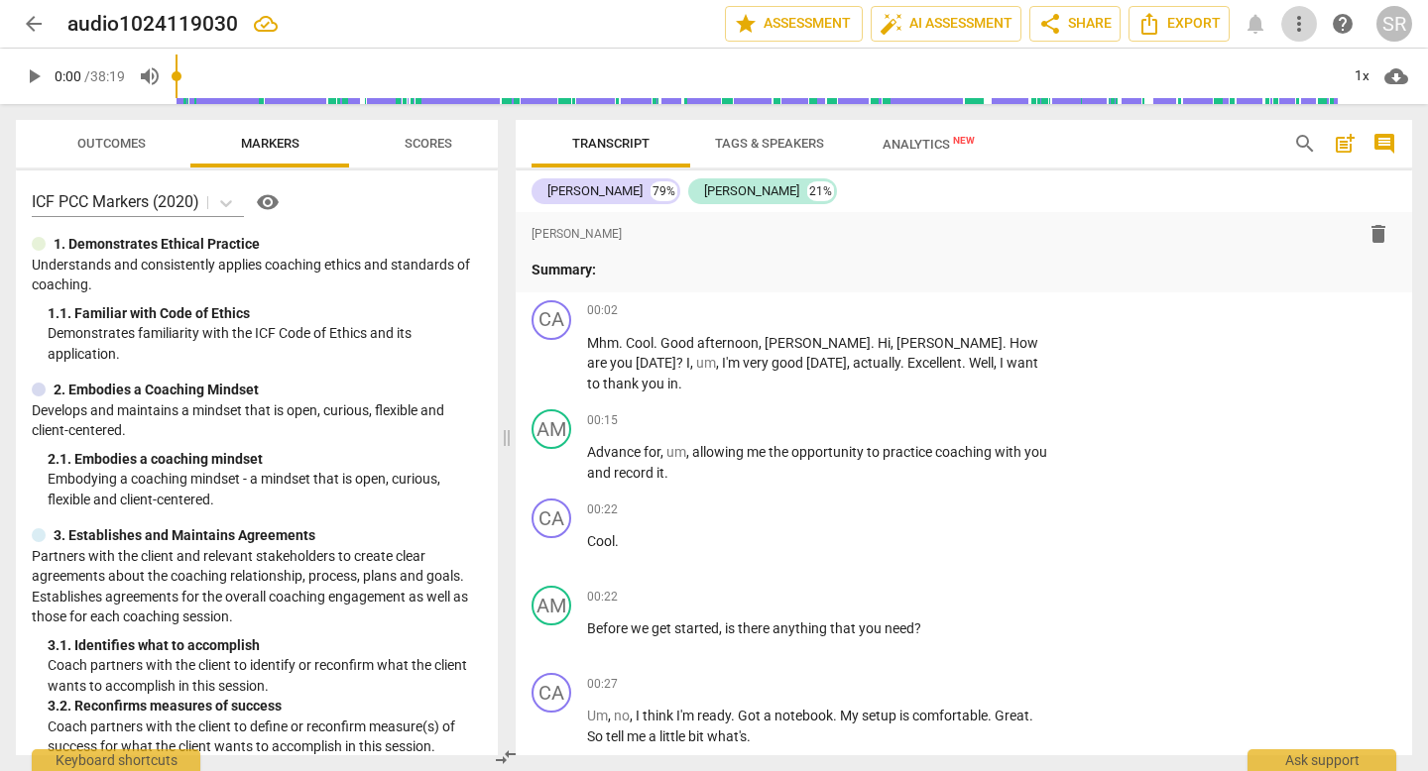
click at [1299, 16] on span "more_vert" at bounding box center [1299, 24] width 24 height 24
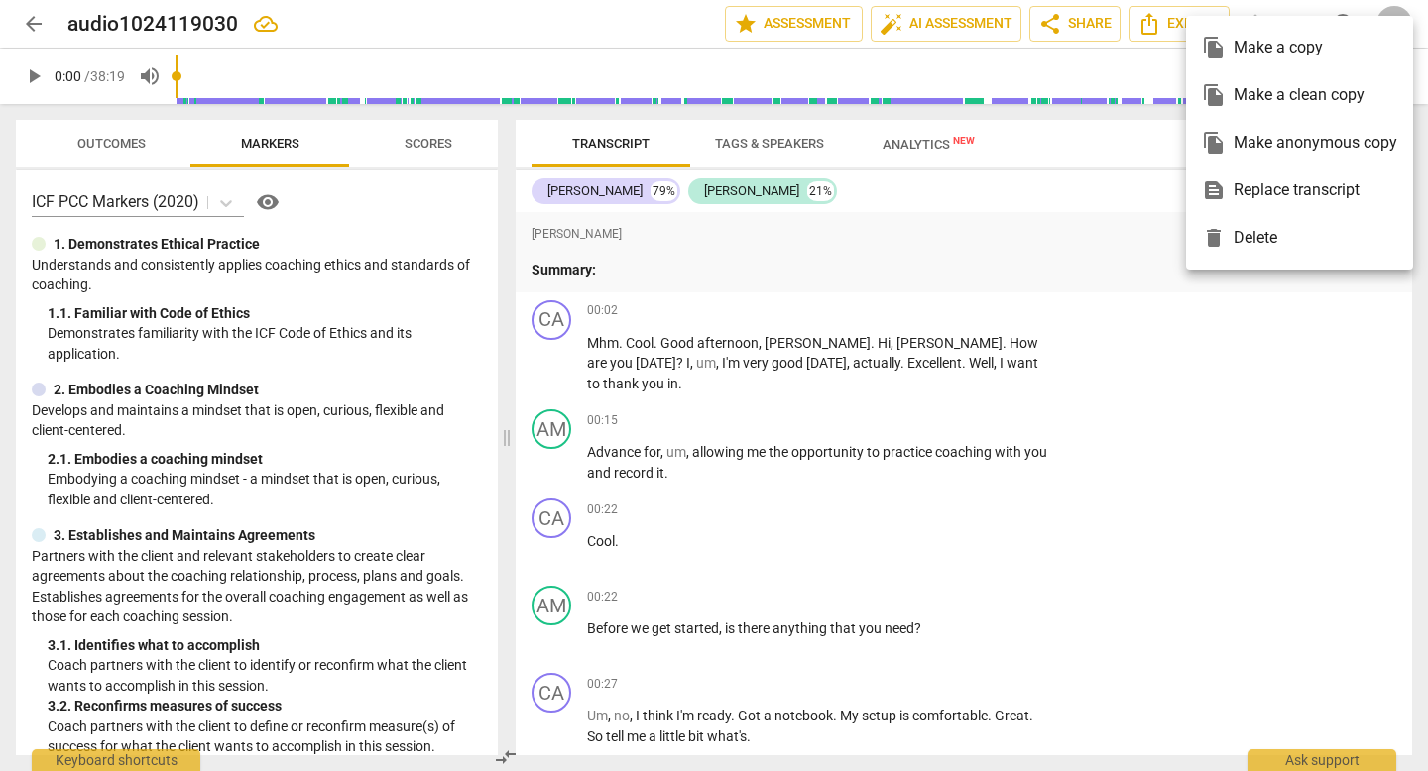
click at [1165, 13] on div at bounding box center [714, 385] width 1428 height 771
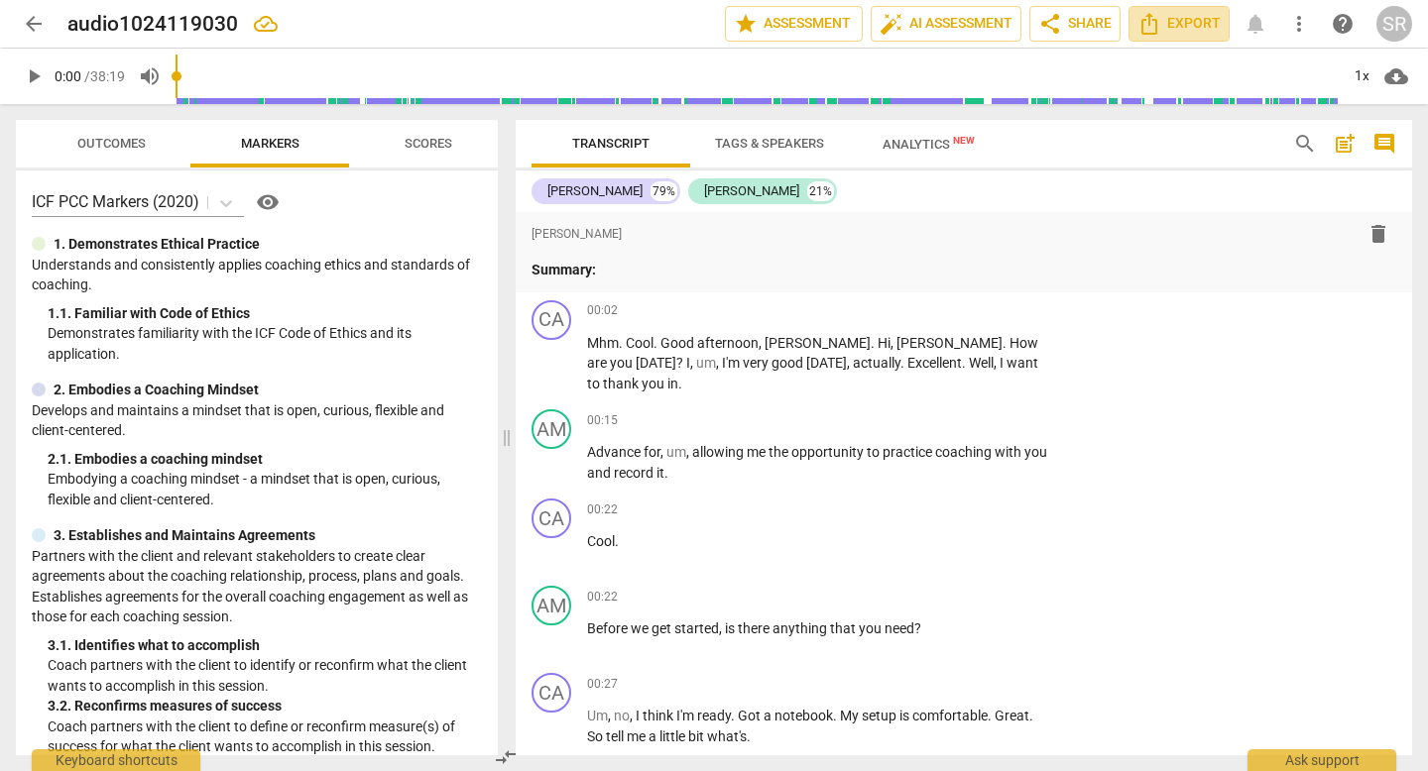
click at [1165, 16] on span "Export" at bounding box center [1178, 24] width 83 height 24
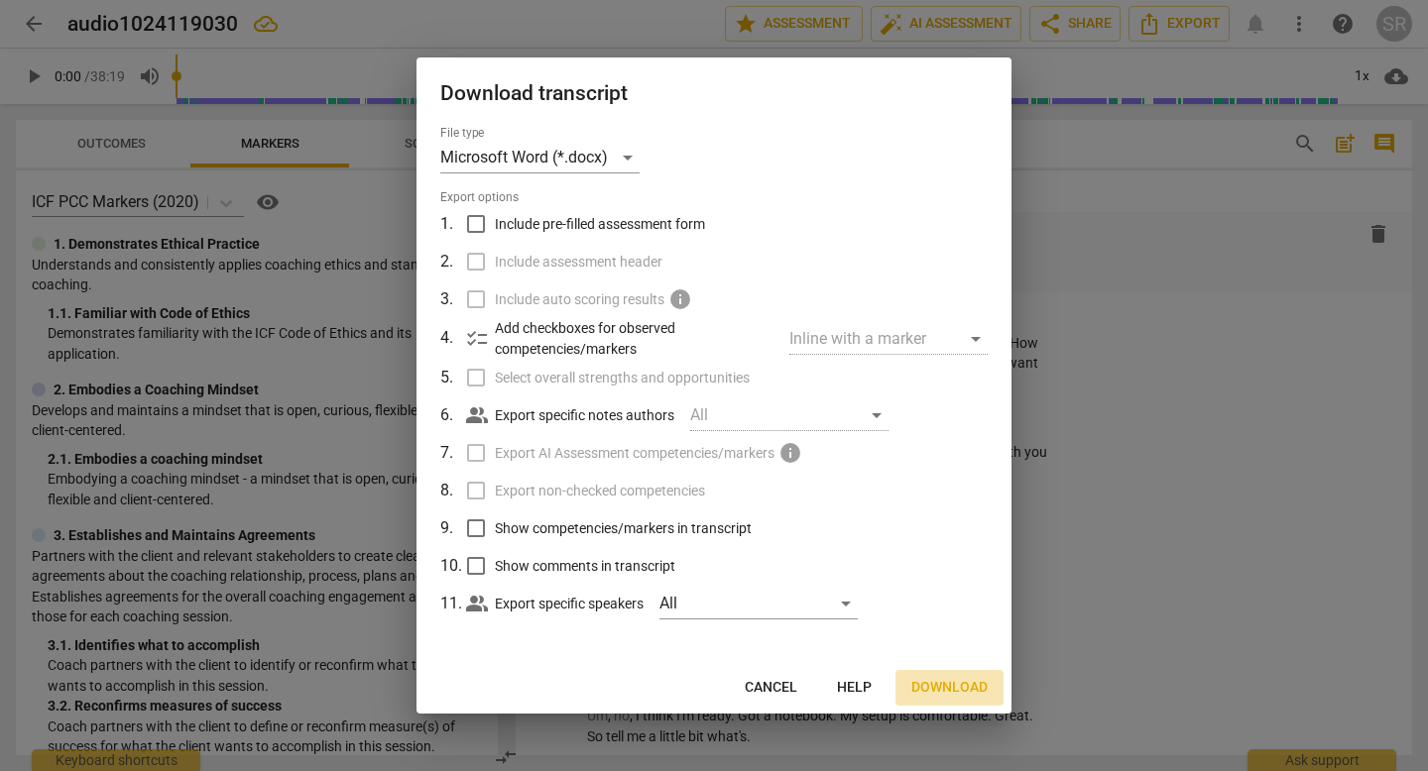
click at [940, 684] on span "Download" at bounding box center [949, 688] width 76 height 20
